Goal: Information Seeking & Learning: Check status

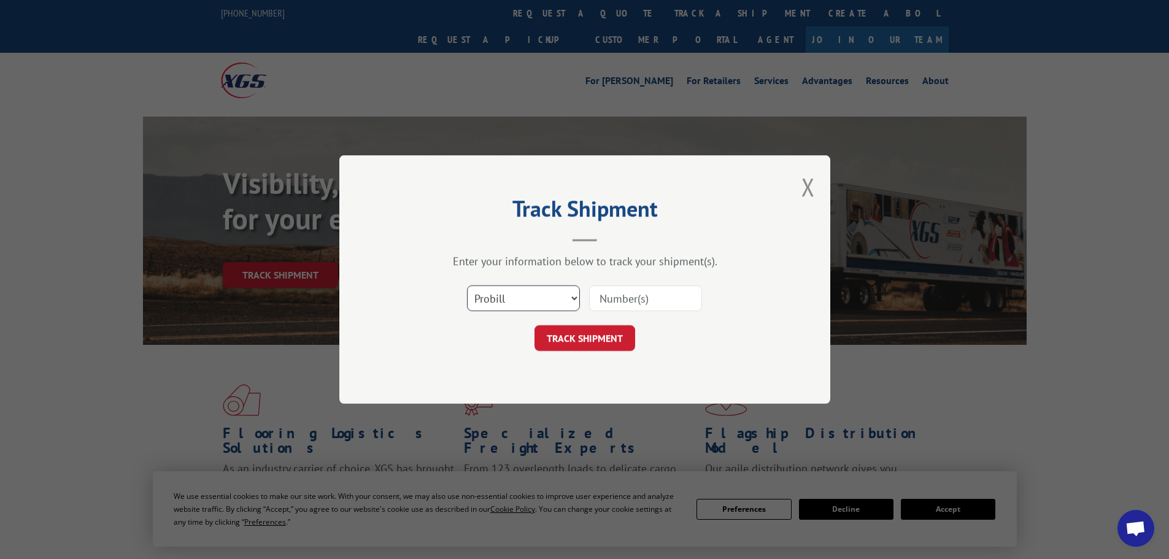
drag, startPoint x: 500, startPoint y: 296, endPoint x: 493, endPoint y: 309, distance: 14.5
click at [500, 296] on select "Select category... Probill BOL PO" at bounding box center [523, 298] width 113 height 26
select select "bol"
click at [467, 285] on select "Select category... Probill BOL PO" at bounding box center [523, 298] width 113 height 26
click at [613, 299] on input at bounding box center [645, 298] width 113 height 26
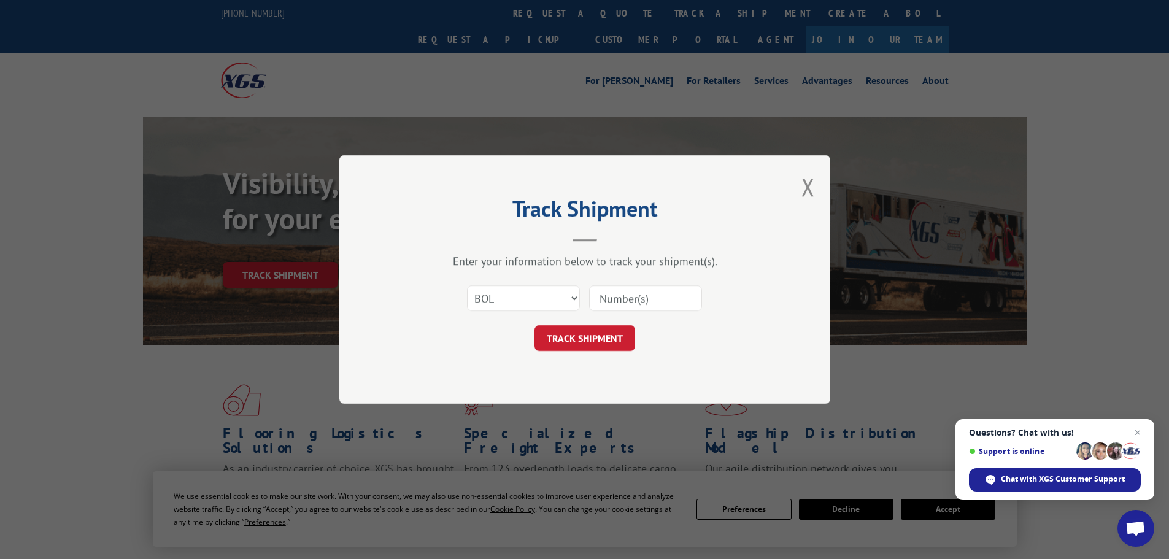
paste input "7046784"
type input "7046784"
click at [612, 345] on button "TRACK SHIPMENT" at bounding box center [584, 338] width 101 height 26
drag, startPoint x: 490, startPoint y: 298, endPoint x: 490, endPoint y: 305, distance: 6.7
click at [490, 299] on select "Select category... Probill BOL PO" at bounding box center [523, 298] width 113 height 26
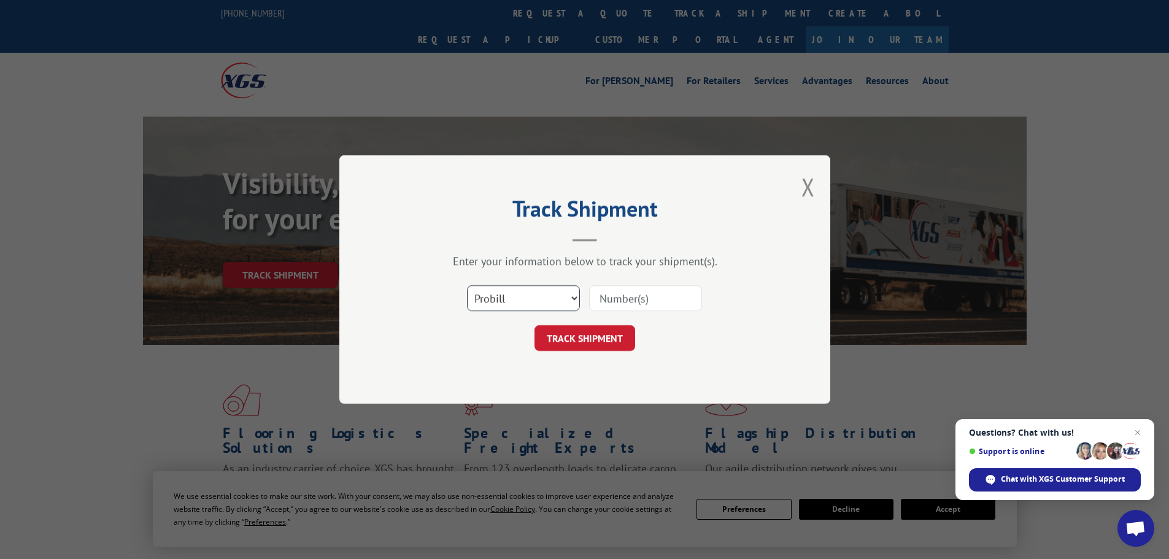
select select "bol"
click at [467, 285] on select "Select category... Probill BOL PO" at bounding box center [523, 298] width 113 height 26
click at [615, 299] on input at bounding box center [645, 298] width 113 height 26
paste input "7025328"
type input "7025328"
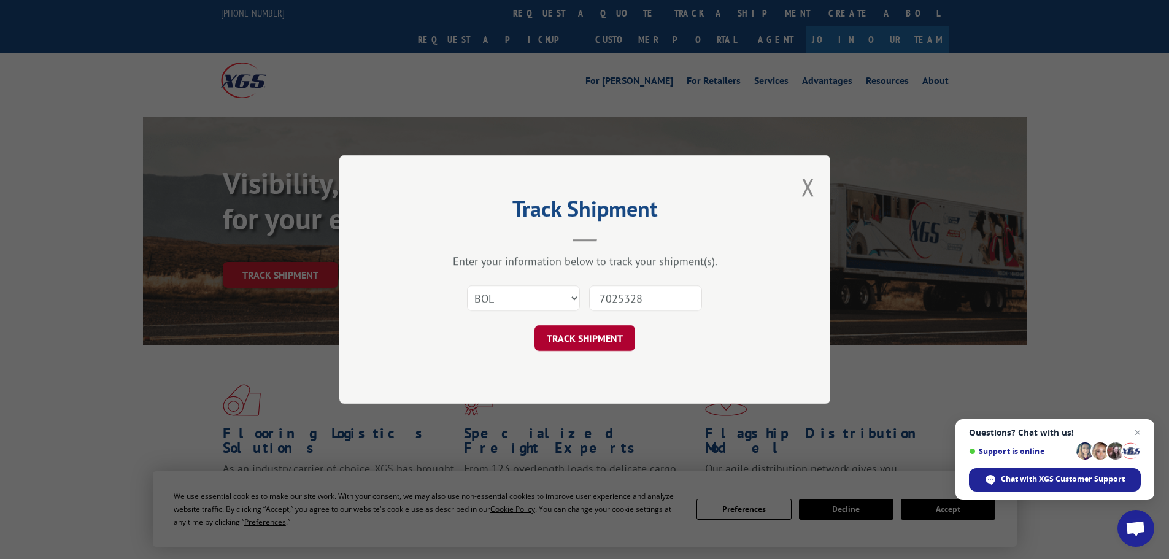
click at [604, 340] on button "TRACK SHIPMENT" at bounding box center [584, 338] width 101 height 26
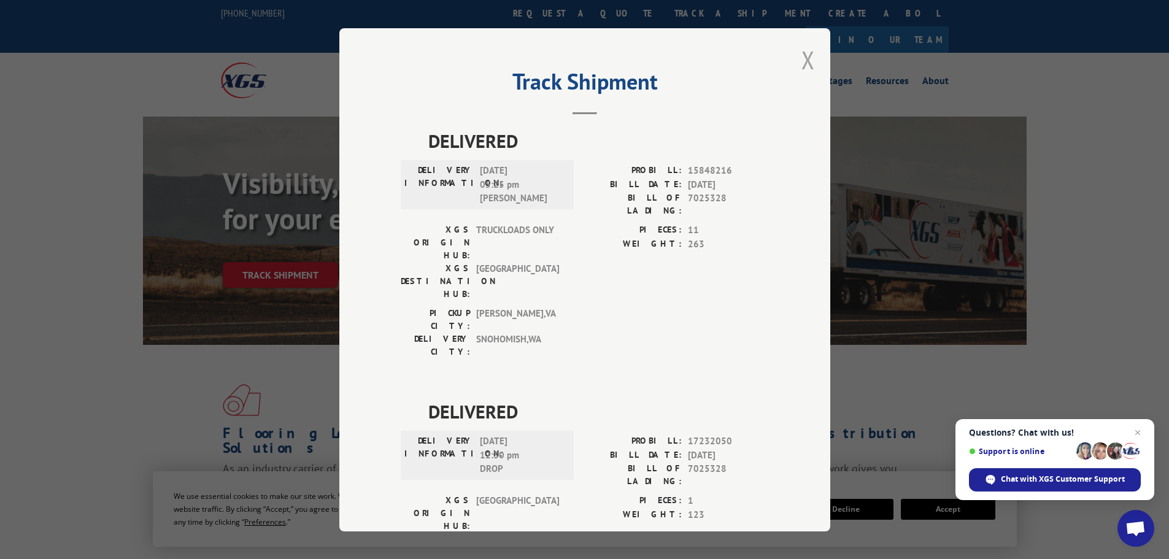
click at [801, 53] on button "Close modal" at bounding box center [807, 60] width 13 height 33
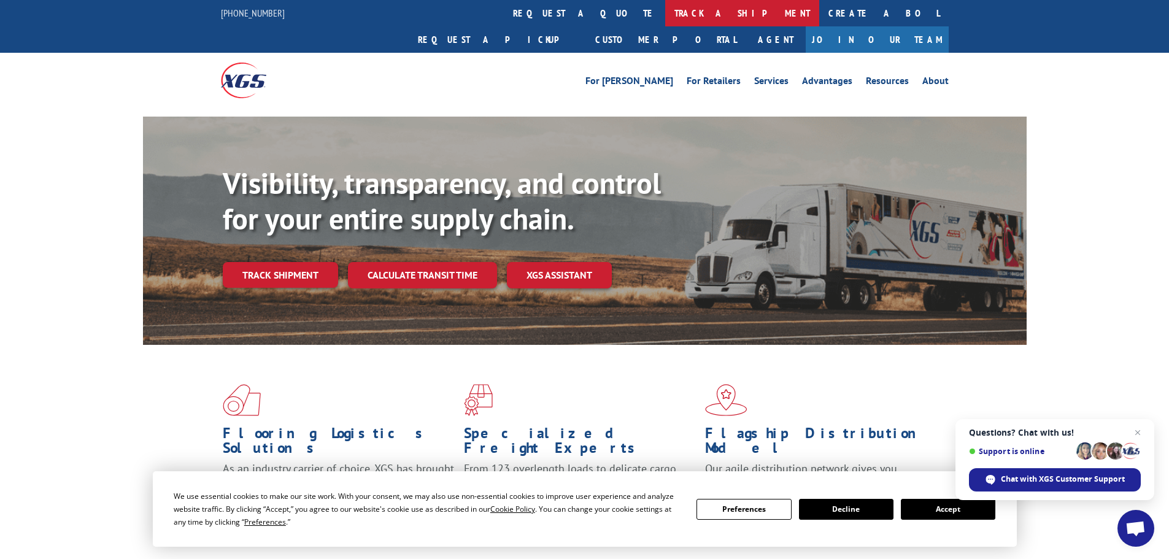
click at [665, 9] on link "track a shipment" at bounding box center [742, 13] width 154 height 26
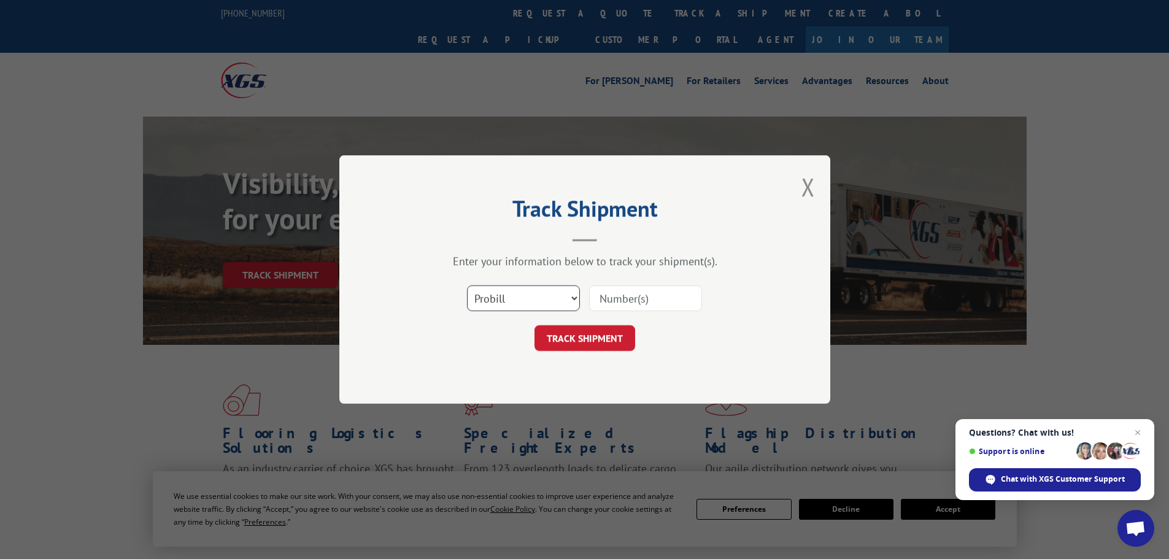
click at [518, 296] on select "Select category... Probill BOL PO" at bounding box center [523, 298] width 113 height 26
select select "bol"
click at [467, 285] on select "Select category... Probill BOL PO" at bounding box center [523, 298] width 113 height 26
click at [599, 299] on input at bounding box center [645, 298] width 113 height 26
paste input "7035306"
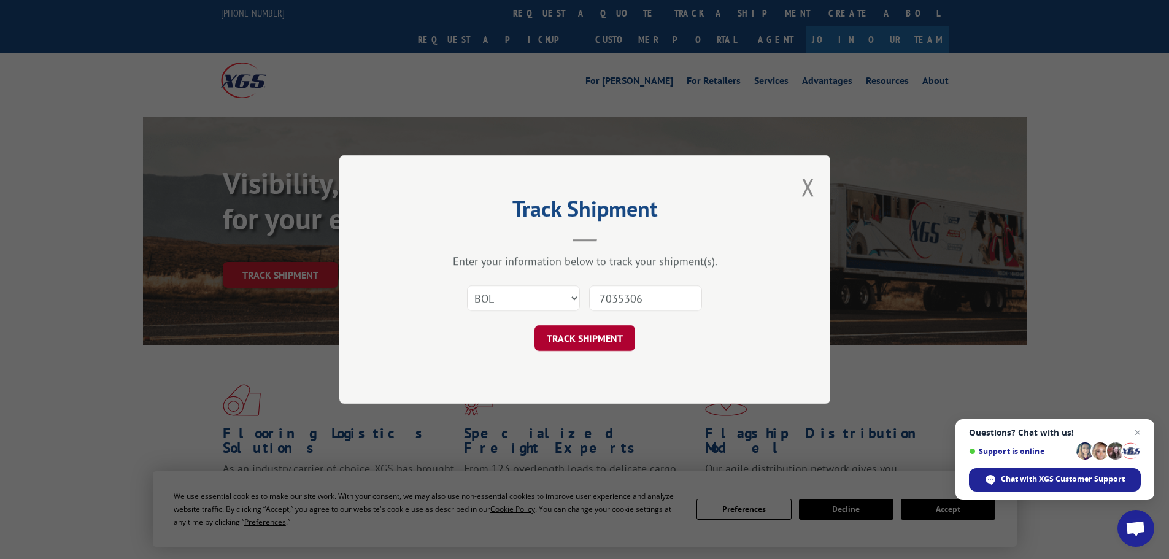
type input "7035306"
click at [582, 337] on button "TRACK SHIPMENT" at bounding box center [584, 338] width 101 height 26
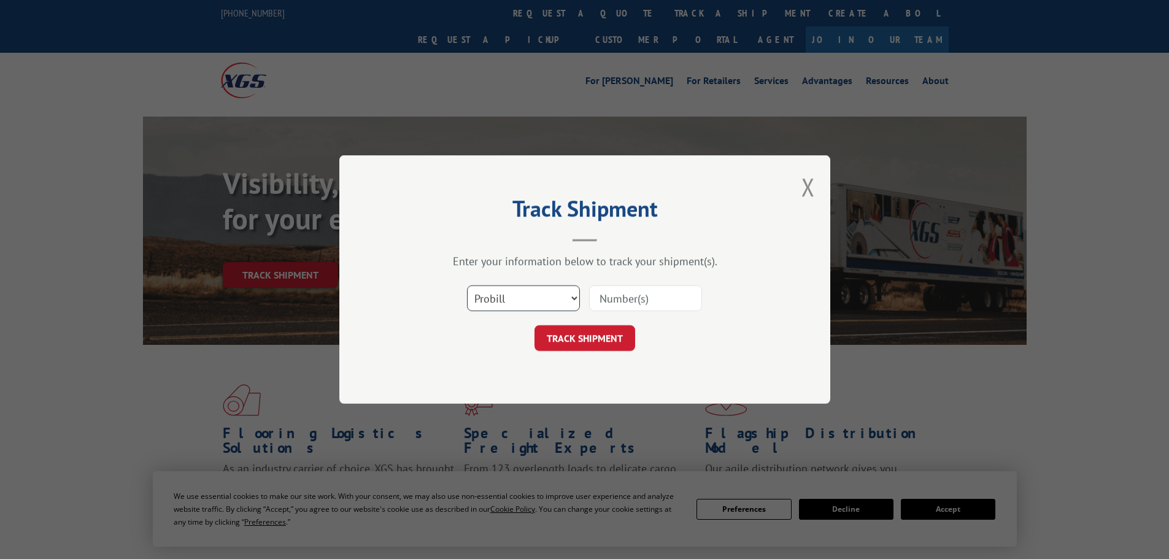
drag, startPoint x: 506, startPoint y: 296, endPoint x: 506, endPoint y: 309, distance: 12.9
click at [506, 296] on select "Select category... Probill BOL PO" at bounding box center [523, 298] width 113 height 26
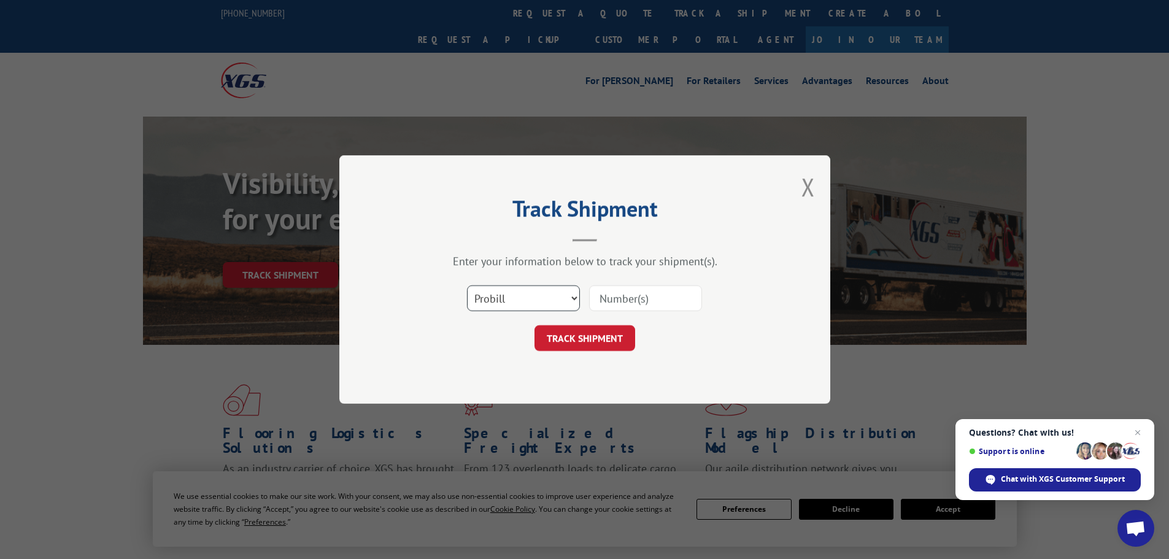
select select "bol"
click at [467, 285] on select "Select category... Probill BOL PO" at bounding box center [523, 298] width 113 height 26
click at [618, 302] on input at bounding box center [645, 298] width 113 height 26
paste input "7035594"
type input "7035594"
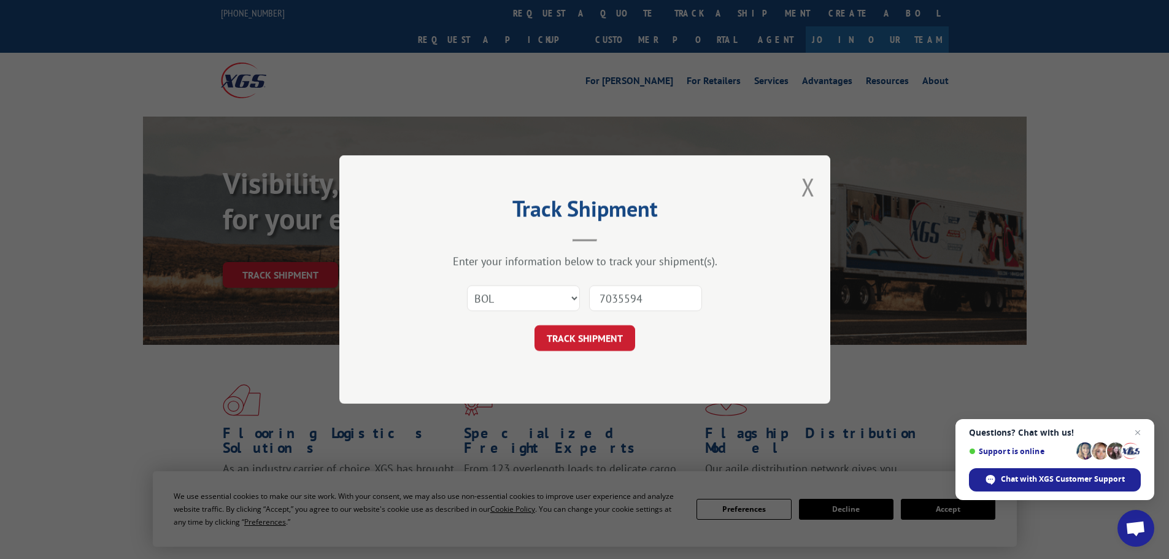
click button "TRACK SHIPMENT" at bounding box center [584, 338] width 101 height 26
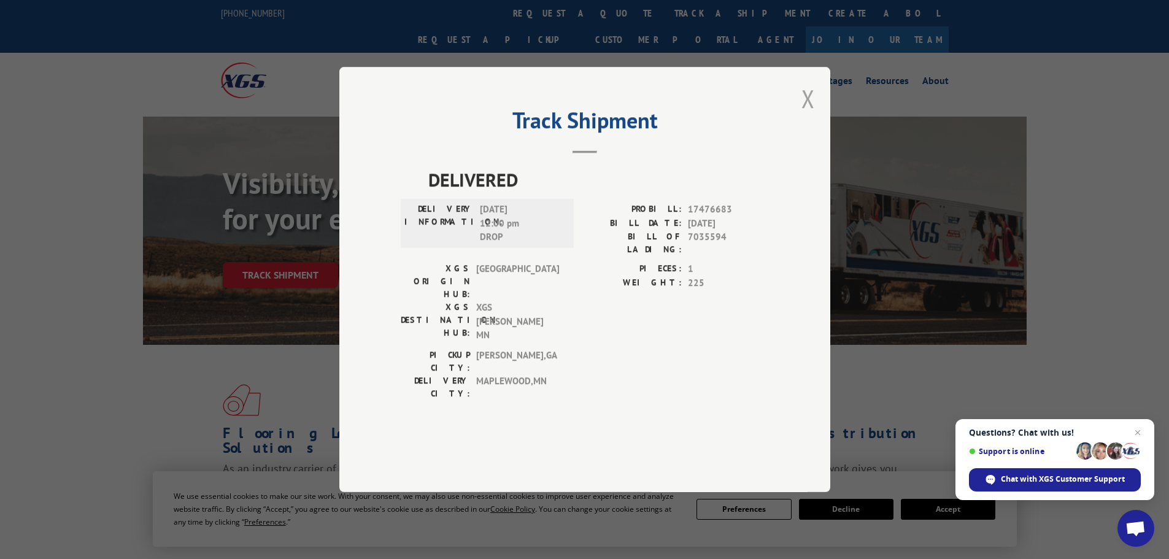
click at [808, 115] on button "Close modal" at bounding box center [807, 98] width 13 height 33
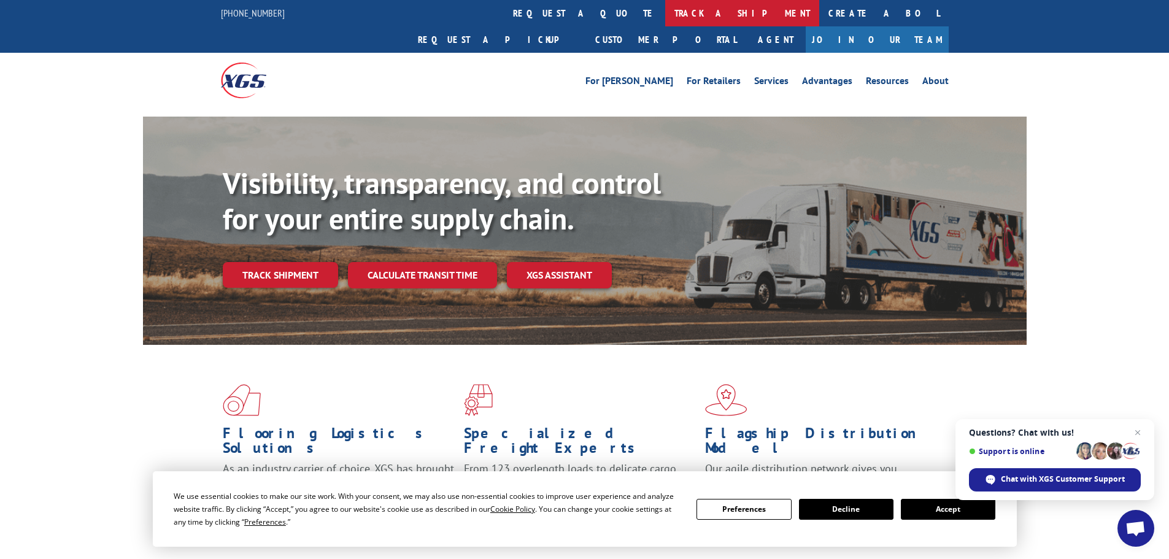
click at [665, 8] on link "track a shipment" at bounding box center [742, 13] width 154 height 26
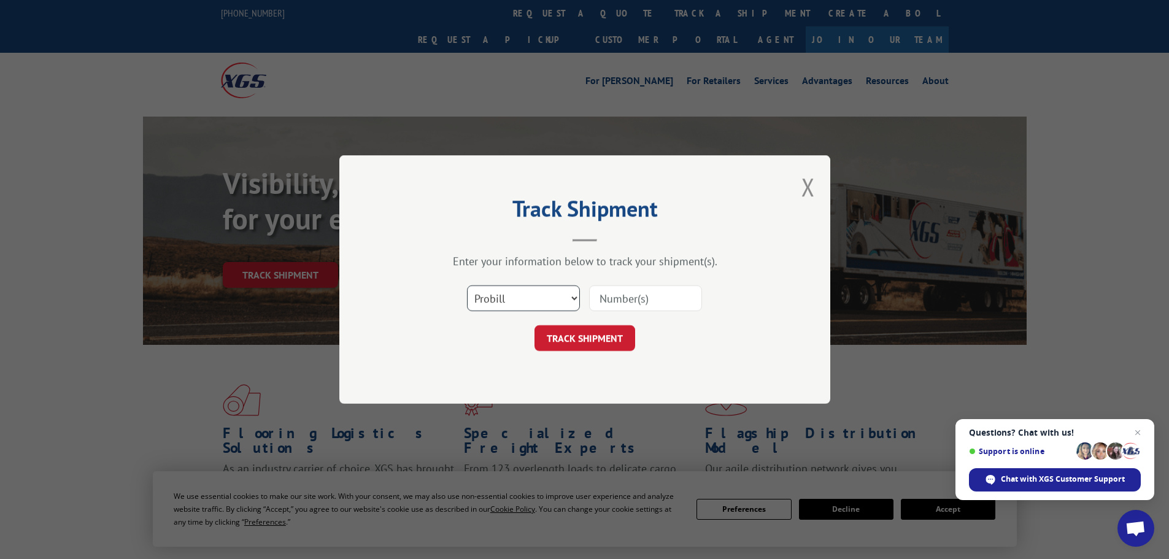
drag, startPoint x: 499, startPoint y: 301, endPoint x: 497, endPoint y: 310, distance: 8.8
click at [498, 303] on select "Select category... Probill BOL PO" at bounding box center [523, 298] width 113 height 26
select select "bol"
click at [467, 285] on select "Select category... Probill BOL PO" at bounding box center [523, 298] width 113 height 26
click at [619, 309] on input at bounding box center [645, 298] width 113 height 26
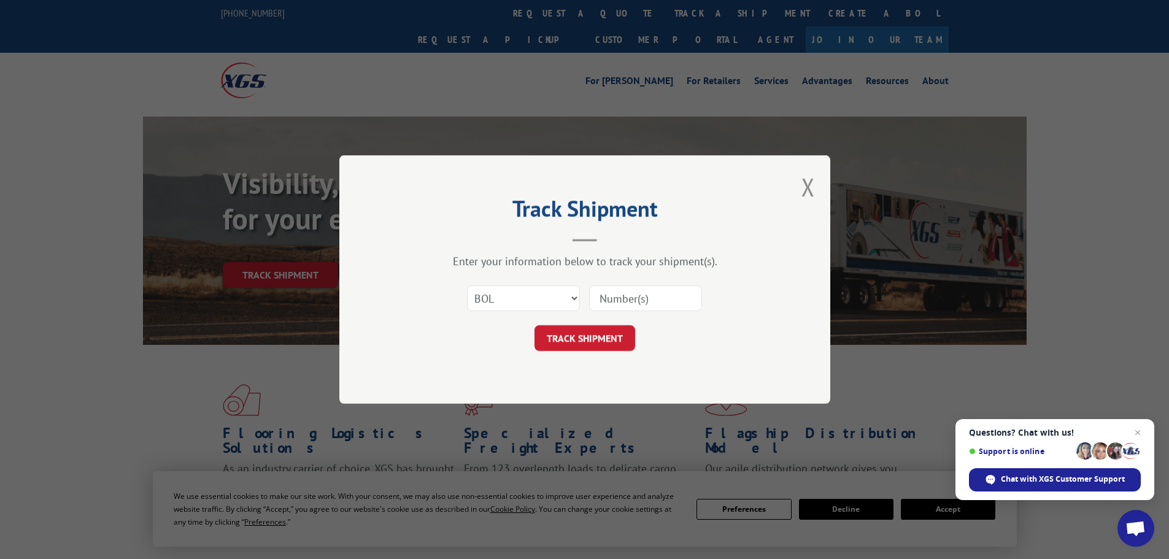
paste input "5470634"
type input "5470634"
click at [602, 334] on button "TRACK SHIPMENT" at bounding box center [584, 338] width 101 height 26
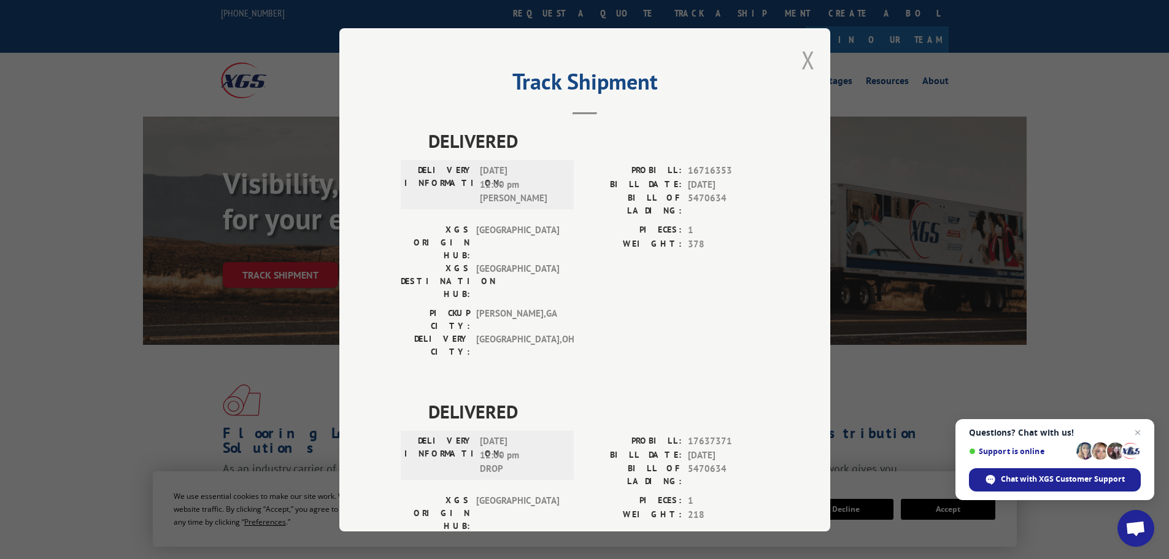
click at [805, 55] on button "Close modal" at bounding box center [807, 60] width 13 height 33
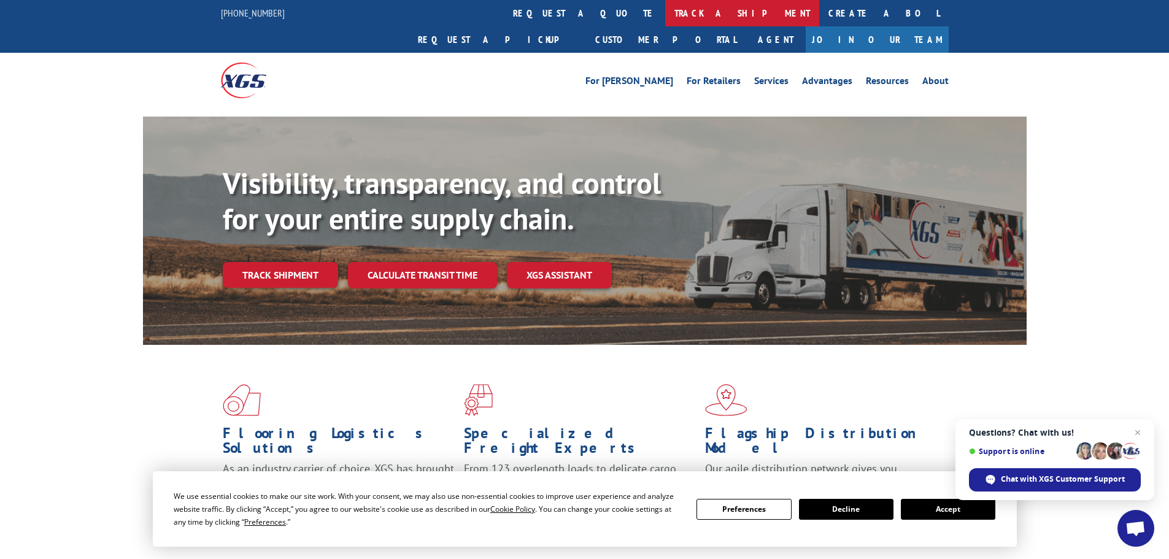
click at [665, 15] on link "track a shipment" at bounding box center [742, 13] width 154 height 26
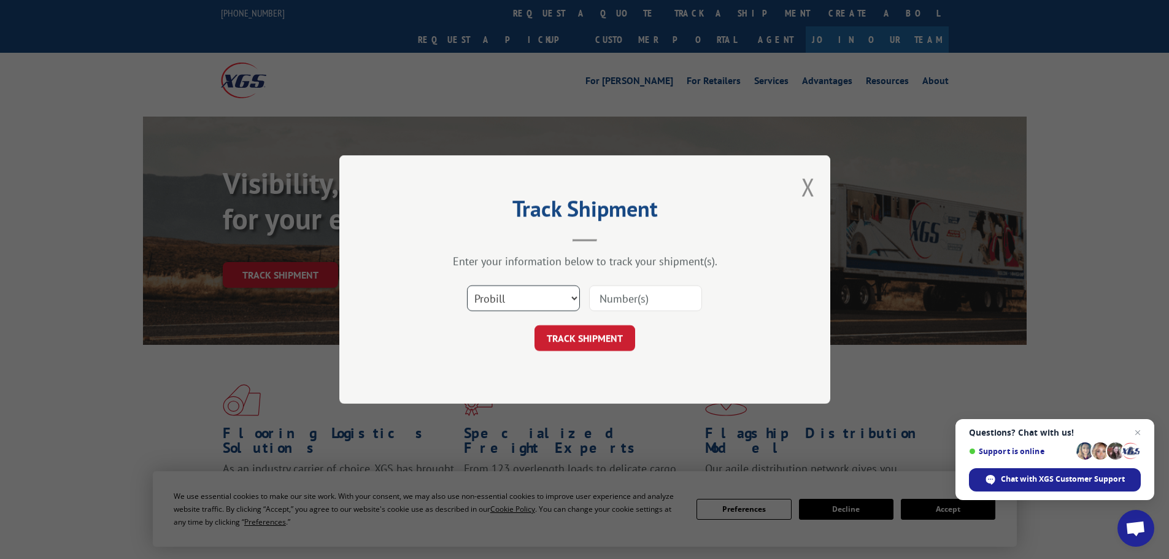
drag, startPoint x: 518, startPoint y: 304, endPoint x: 511, endPoint y: 310, distance: 9.1
click at [515, 305] on select "Select category... Probill BOL PO" at bounding box center [523, 298] width 113 height 26
click at [467, 285] on select "Select category... Probill BOL PO" at bounding box center [523, 298] width 113 height 26
click at [497, 291] on select "Select category... Probill BOL PO" at bounding box center [523, 298] width 113 height 26
select select "bol"
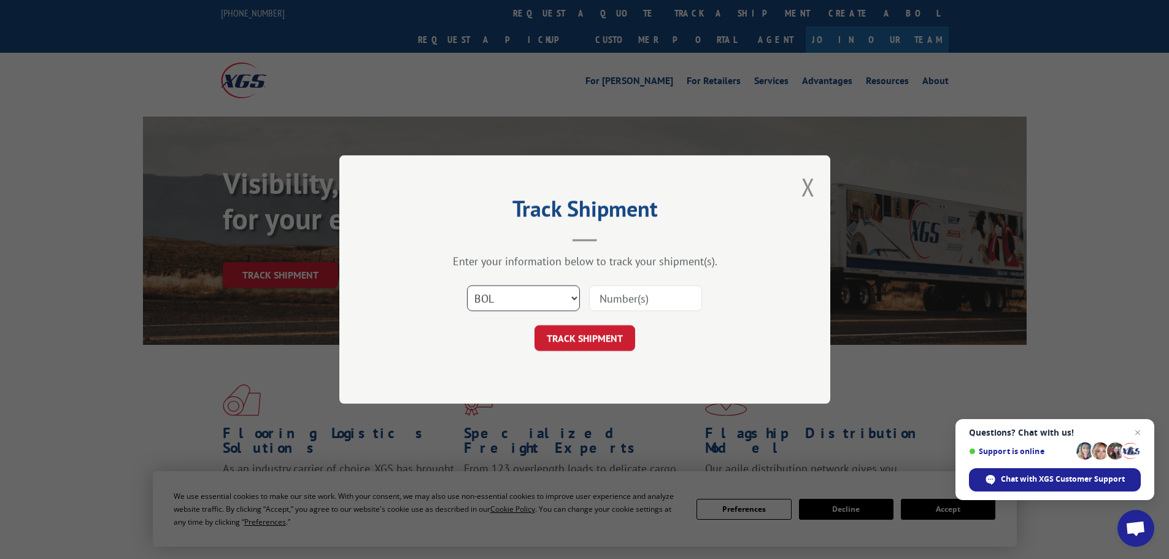
click at [467, 285] on select "Select category... Probill BOL PO" at bounding box center [523, 298] width 113 height 26
click at [601, 313] on div "Select category... Probill BOL PO" at bounding box center [585, 298] width 368 height 40
click at [609, 308] on input at bounding box center [645, 298] width 113 height 26
paste input "5476727"
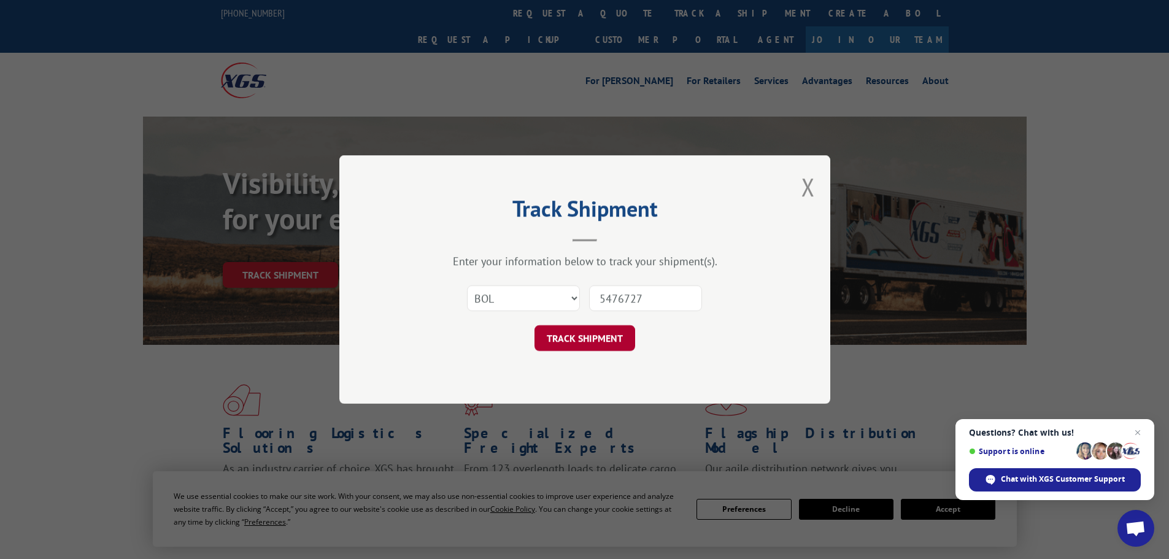
type input "5476727"
click at [593, 336] on button "TRACK SHIPMENT" at bounding box center [584, 338] width 101 height 26
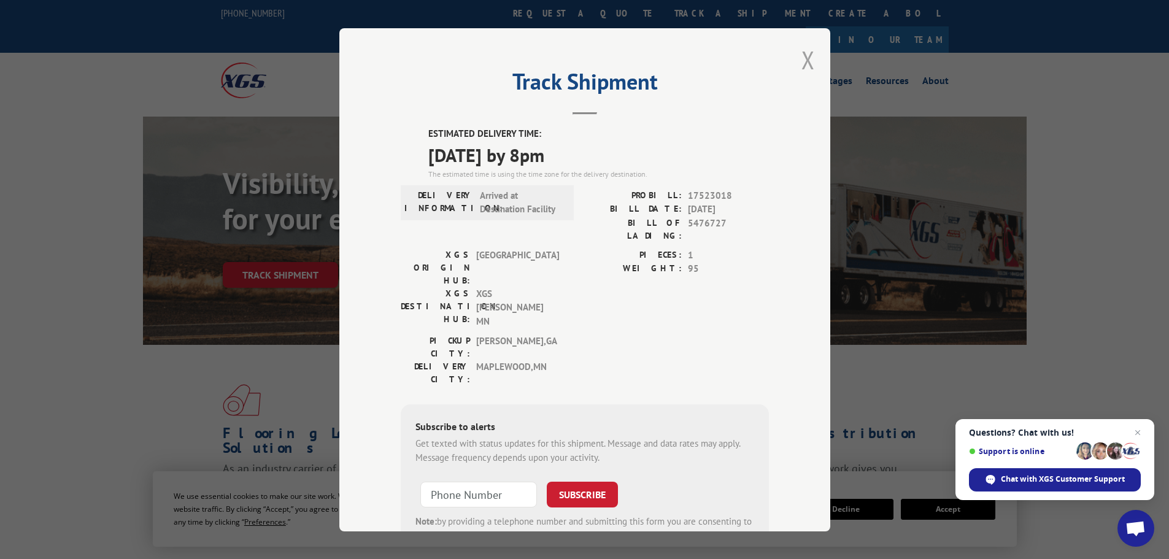
drag, startPoint x: 797, startPoint y: 64, endPoint x: 593, endPoint y: 28, distance: 208.1
click at [792, 63] on div "Track Shipment ESTIMATED DELIVERY TIME: 10/03/2025 by 8pm The estimated time is…" at bounding box center [584, 279] width 491 height 503
click at [801, 61] on button "Close modal" at bounding box center [807, 60] width 13 height 33
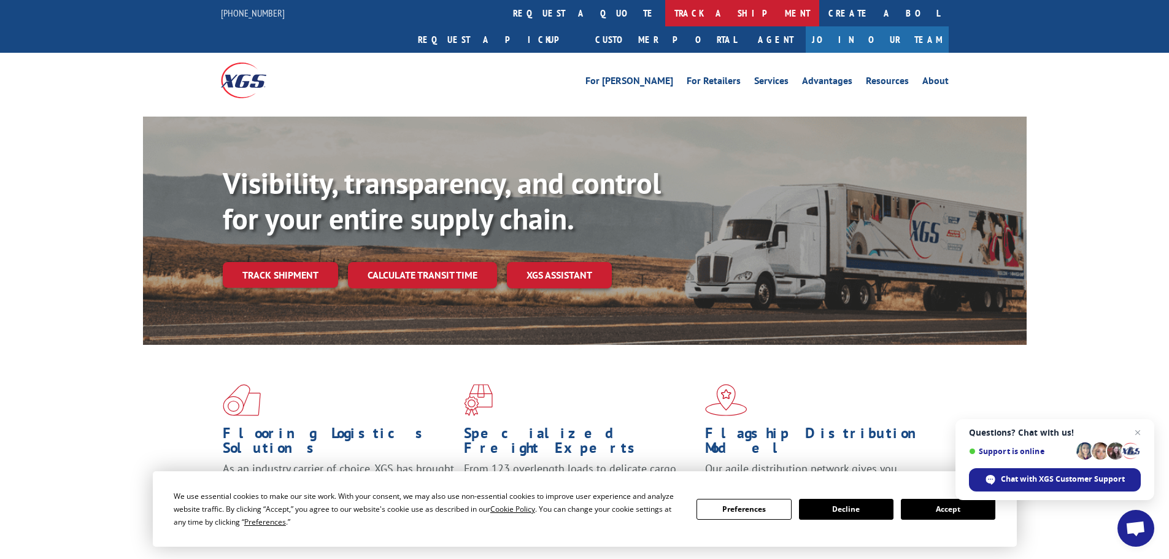
click at [665, 12] on link "track a shipment" at bounding box center [742, 13] width 154 height 26
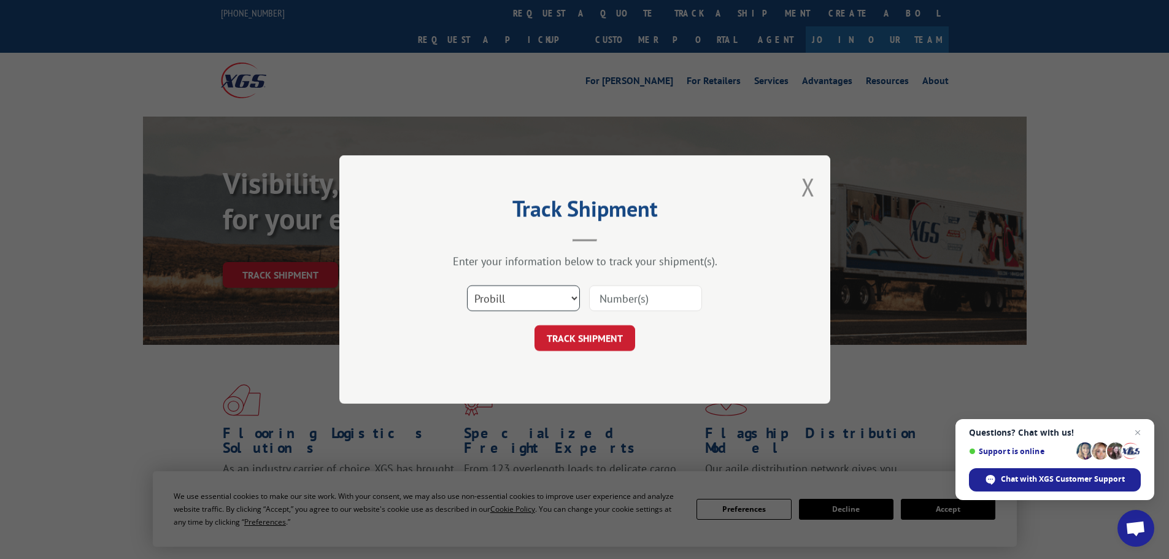
click at [531, 301] on select "Select category... Probill BOL PO" at bounding box center [523, 298] width 113 height 26
select select "bol"
click at [467, 285] on select "Select category... Probill BOL PO" at bounding box center [523, 298] width 113 height 26
click at [622, 301] on input at bounding box center [645, 298] width 113 height 26
paste input "5499554"
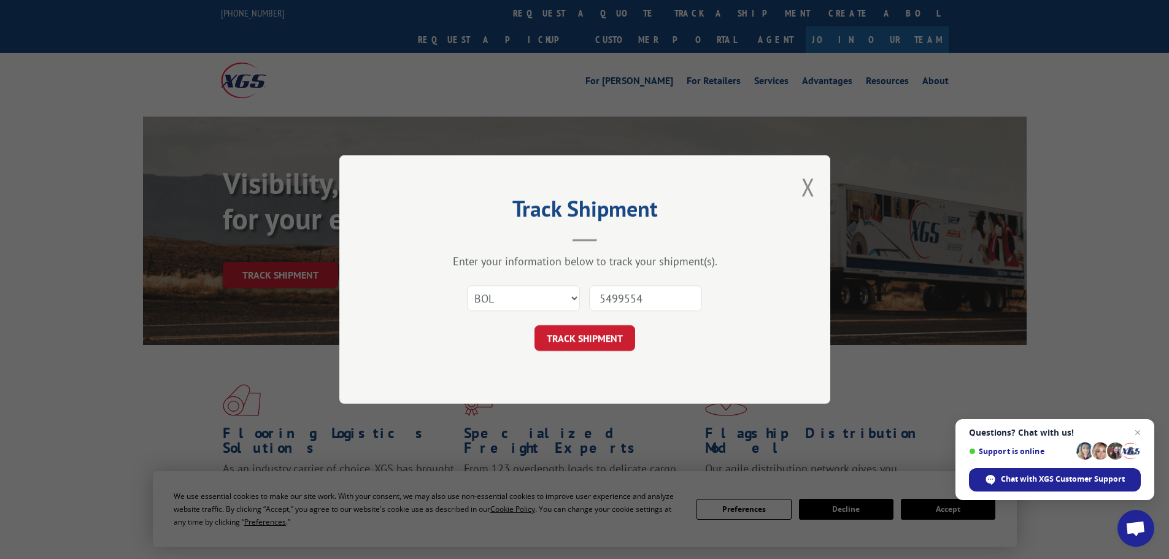
type input "5499554"
click at [534, 325] on button "TRACK SHIPMENT" at bounding box center [584, 338] width 101 height 26
